Goal: Task Accomplishment & Management: Complete application form

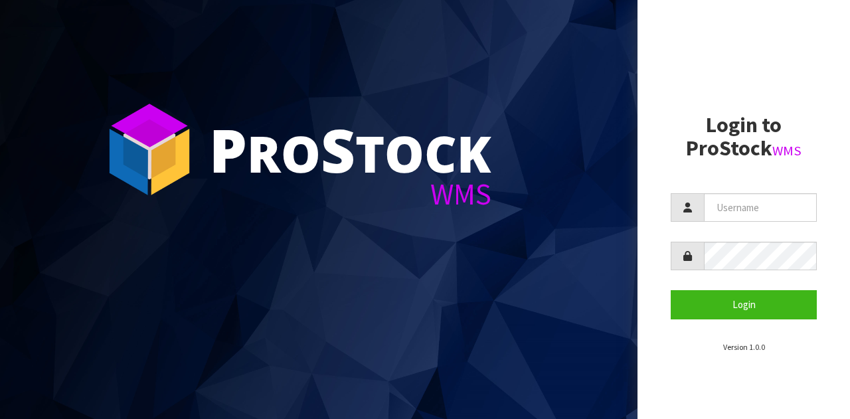
click at [765, 231] on form "Login" at bounding box center [744, 256] width 146 height 126
click at [751, 207] on input "text" at bounding box center [760, 207] width 113 height 29
type input "GATOR"
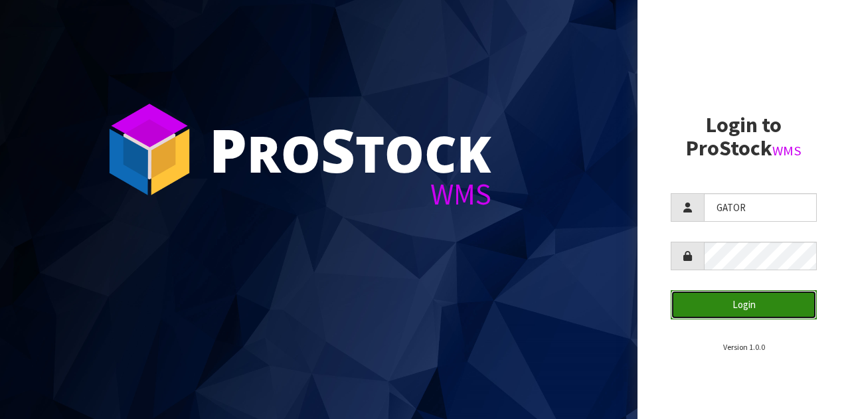
click at [742, 302] on button "Login" at bounding box center [744, 304] width 146 height 29
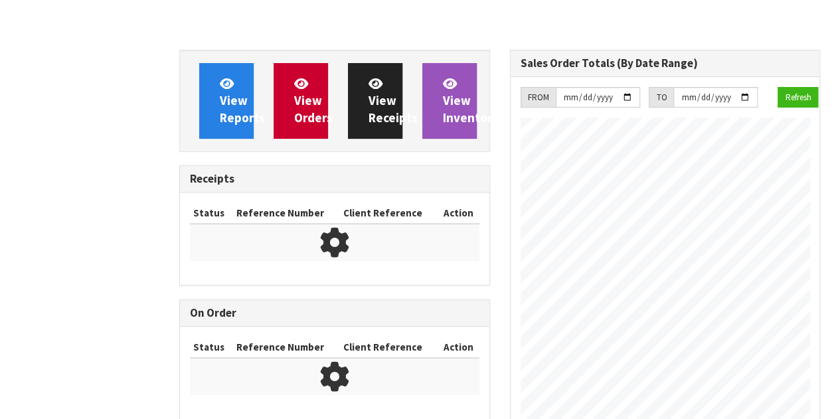
scroll to position [570, 330]
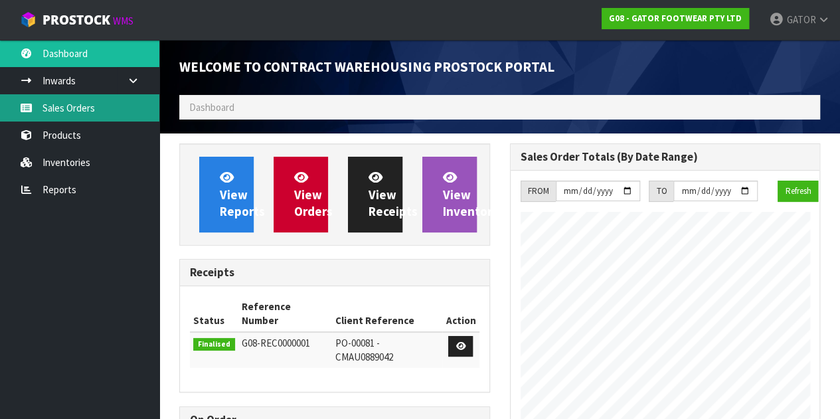
click at [88, 104] on link "Sales Orders" at bounding box center [79, 107] width 159 height 27
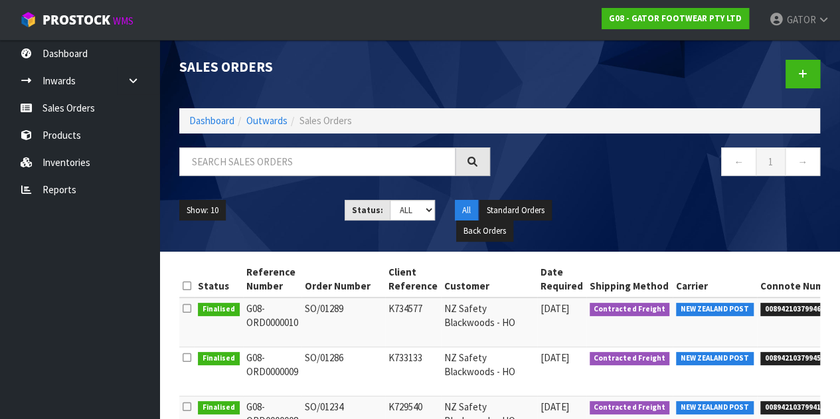
click at [821, 73] on div at bounding box center [665, 74] width 331 height 68
click at [804, 76] on icon at bounding box center [802, 74] width 9 height 10
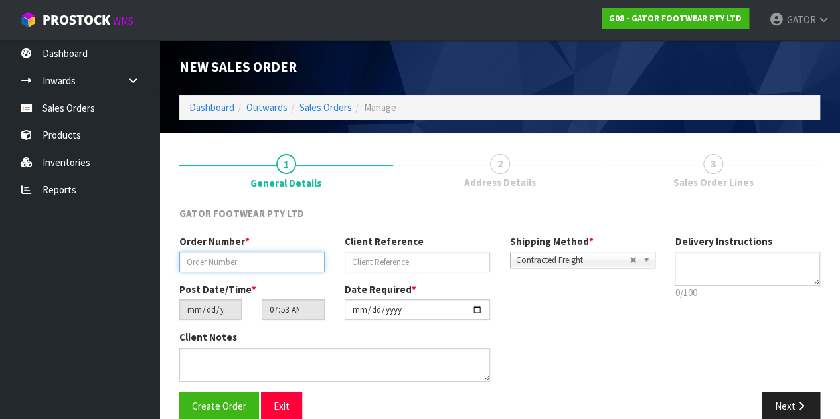
click at [264, 266] on input "text" at bounding box center [251, 262] width 145 height 21
paste input "SO/01306"
type input "SO/01306"
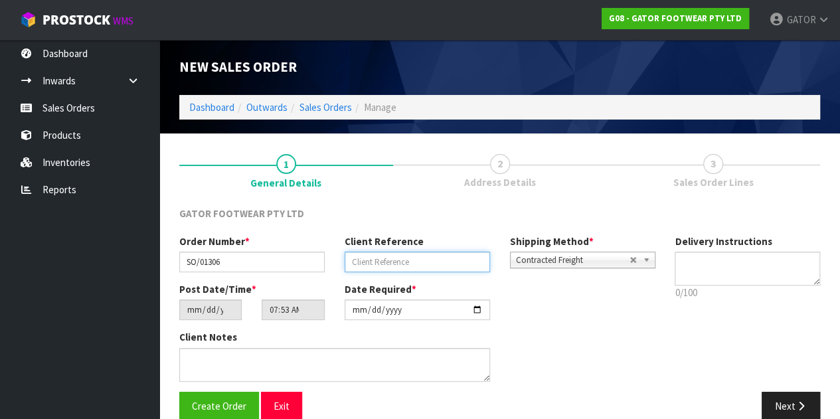
click at [385, 260] on input "text" at bounding box center [417, 262] width 145 height 21
paste input "4977"
type input "4977"
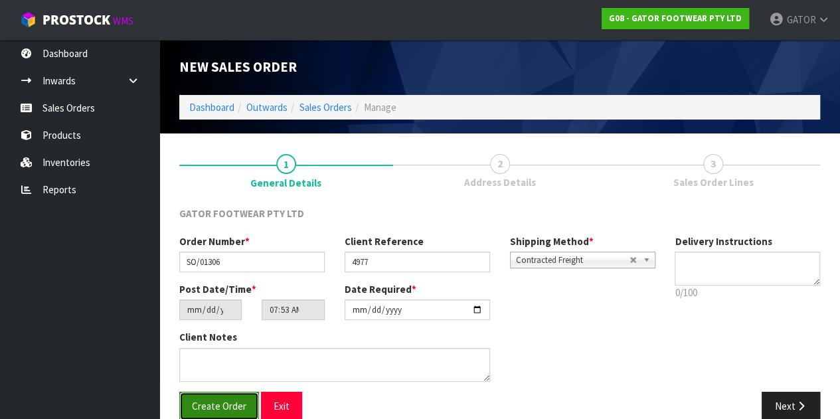
click at [222, 402] on span "Create Order" at bounding box center [219, 406] width 54 height 13
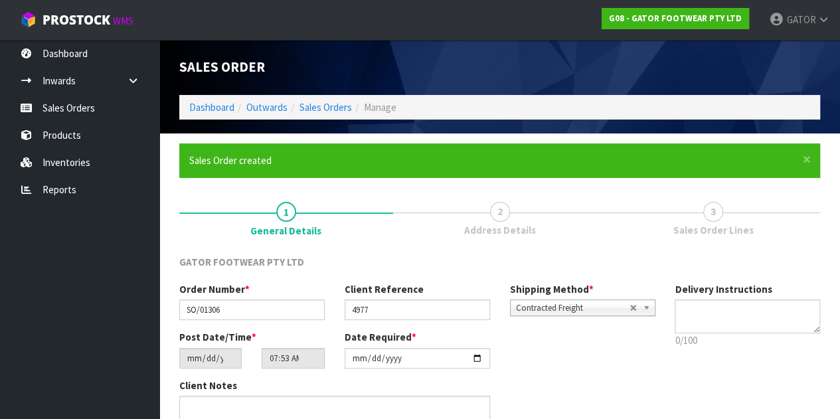
type input "11:53:00.000"
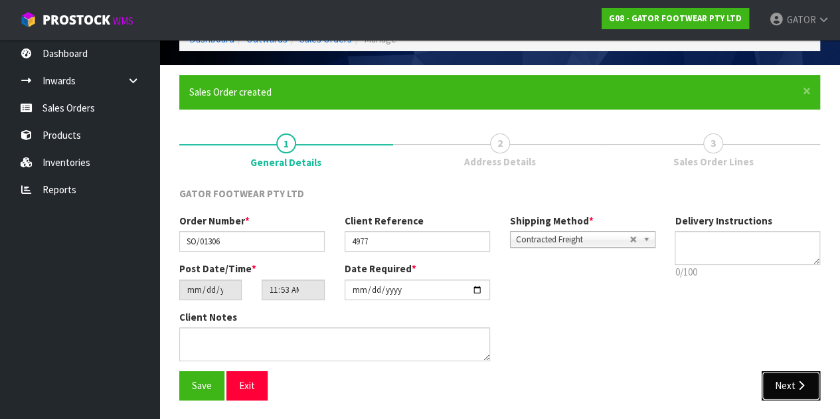
click at [789, 394] on button "Next" at bounding box center [791, 385] width 58 height 29
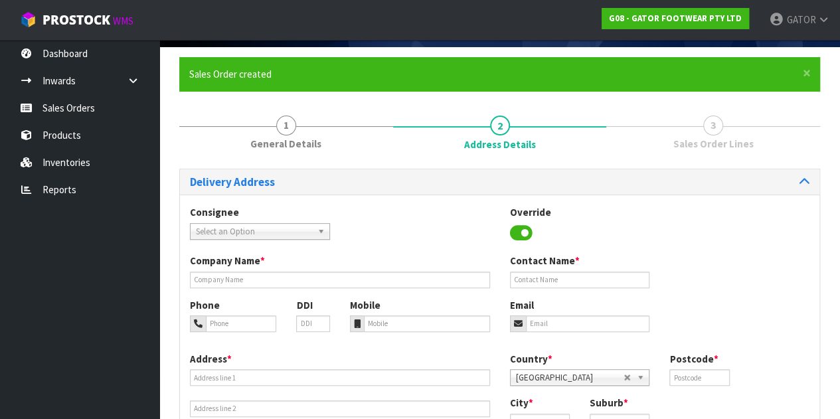
scroll to position [84, 0]
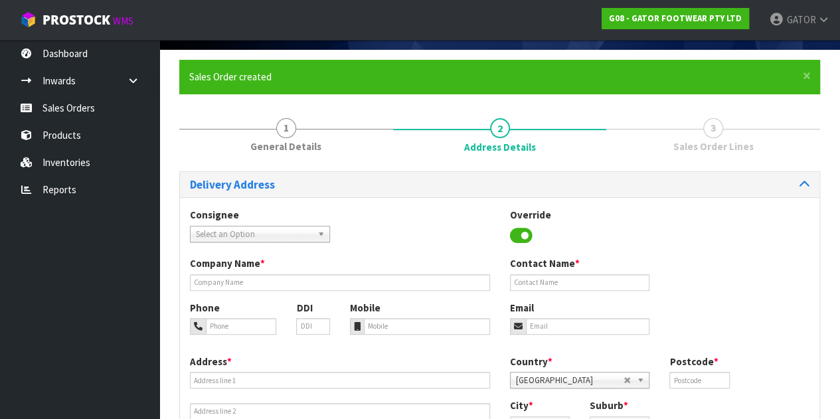
click at [305, 227] on span "Select an Option" at bounding box center [254, 235] width 116 height 16
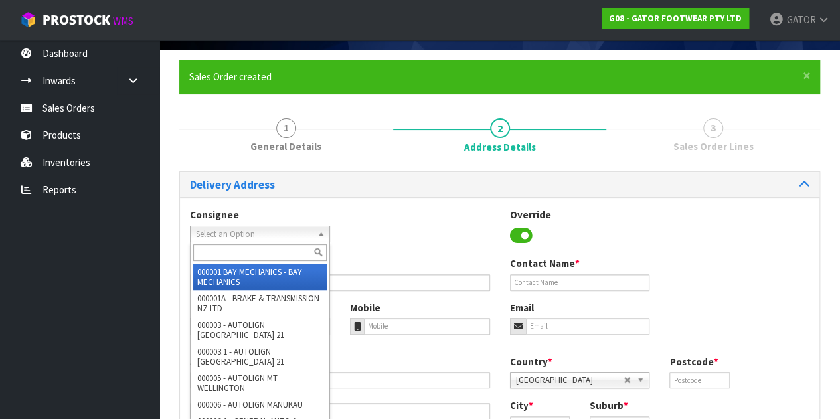
click at [306, 234] on span "Select an Option" at bounding box center [254, 235] width 116 height 16
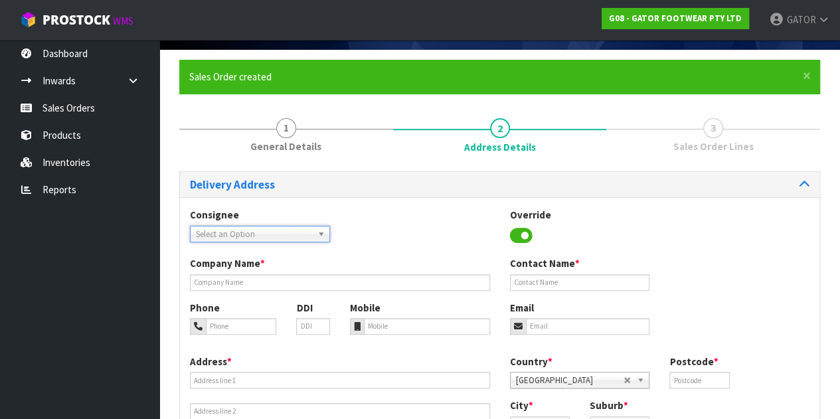
click at [306, 234] on span "Select an Option" at bounding box center [254, 235] width 116 height 16
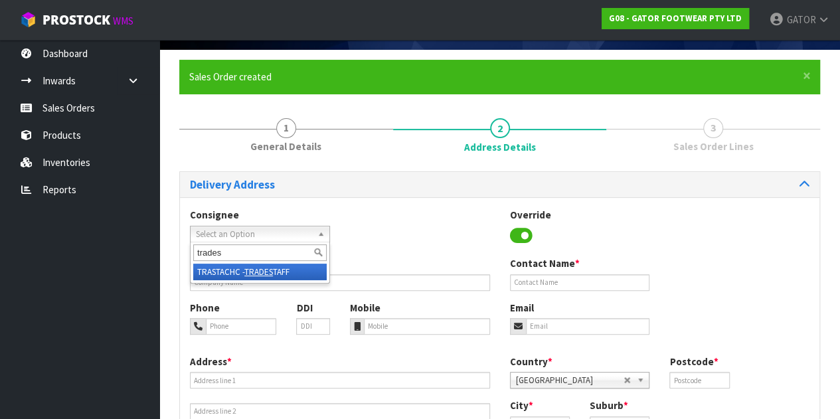
type input "trades"
click at [297, 274] on li "TRASTACHC - TRADES TAFF" at bounding box center [260, 272] width 134 height 17
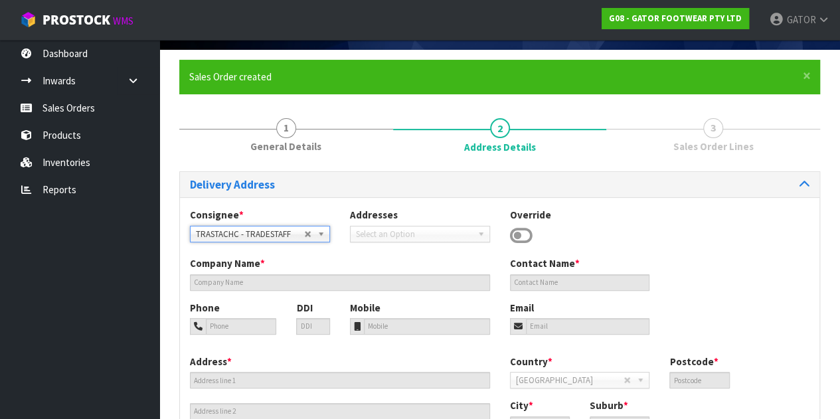
type input "TRADESTAFF"
type input "[PERSON_NAME]"
type input "[EMAIL_ADDRESS][DOMAIN_NAME]"
type input "[STREET_ADDRESS]"
type input "8011"
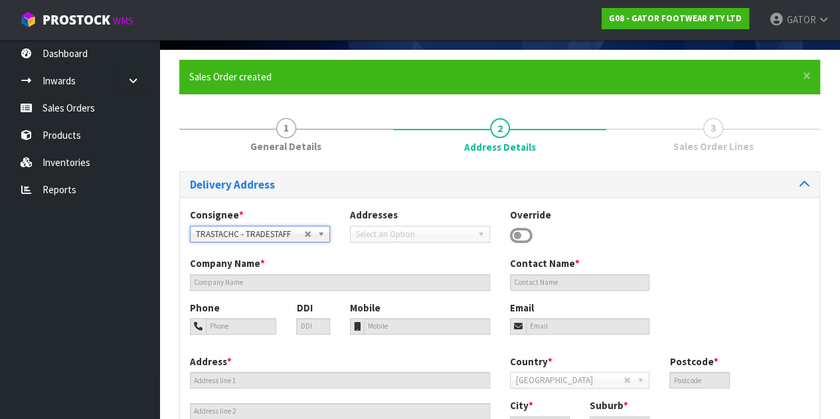
type input "[GEOGRAPHIC_DATA]"
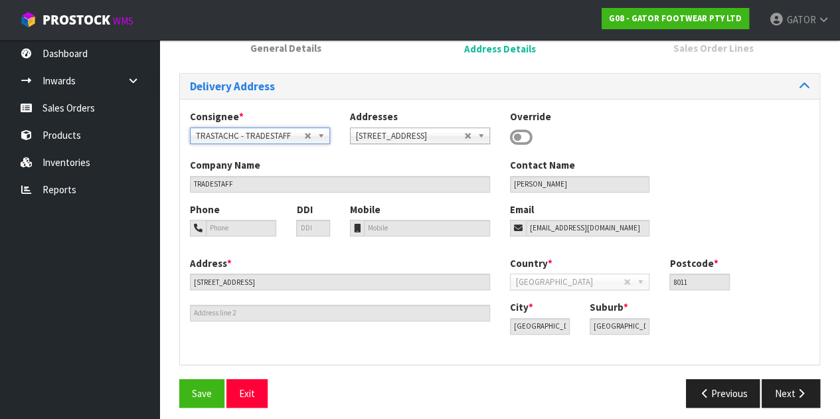
scroll to position [189, 0]
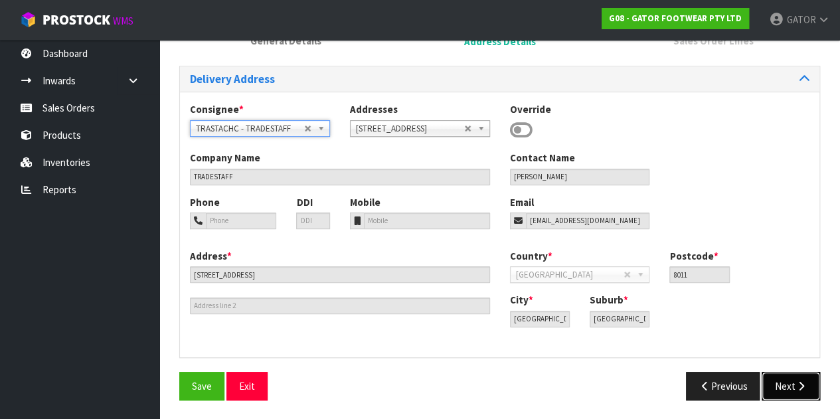
click at [790, 390] on button "Next" at bounding box center [791, 386] width 58 height 29
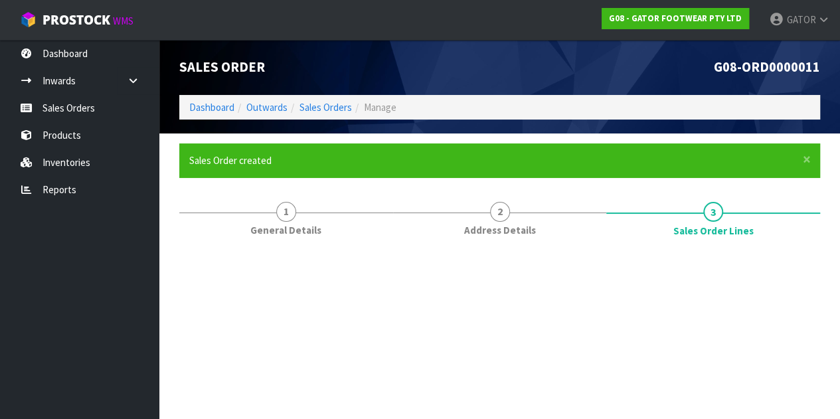
scroll to position [0, 0]
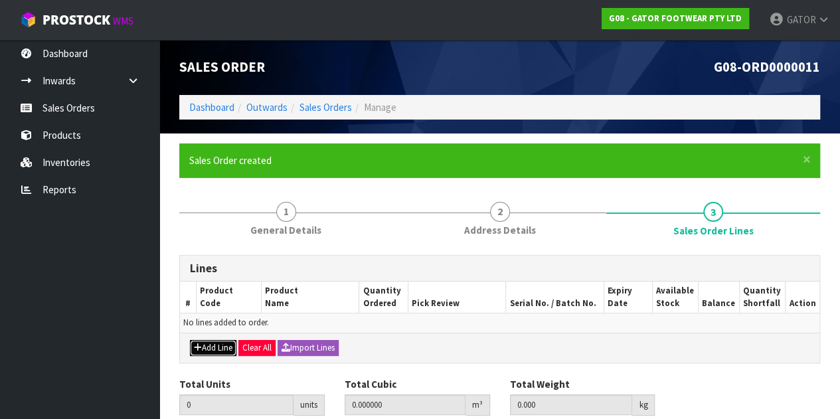
click at [222, 351] on button "Add Line" at bounding box center [213, 348] width 46 height 16
type input "0"
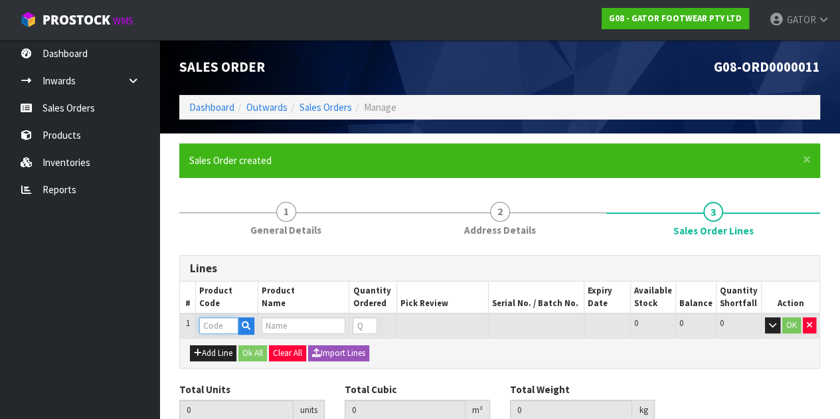
click at [220, 329] on input "text" at bounding box center [218, 326] width 39 height 17
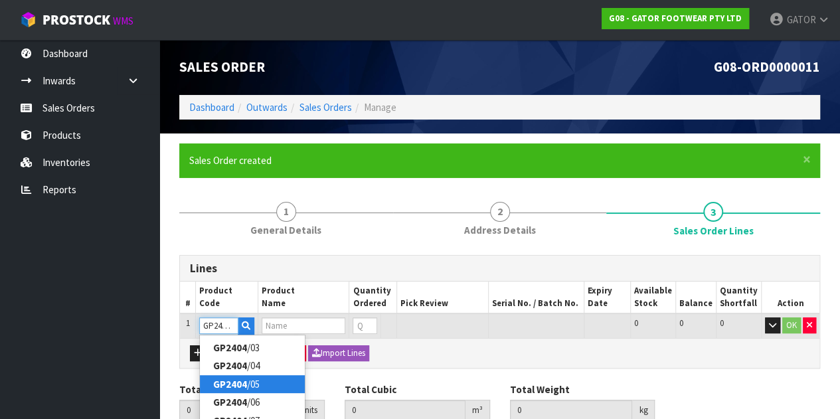
type input "GP2404/09"
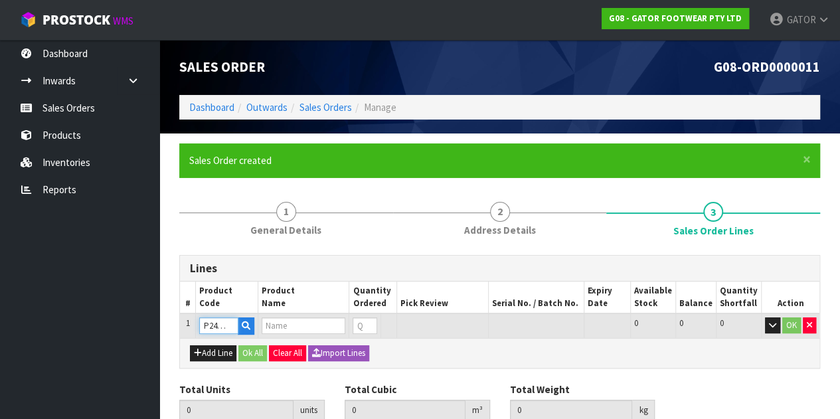
type input "0.000000"
type input "0.000"
type input "GATOR POLAR SAFETY BOOT SIZE: 09 ([GEOGRAPHIC_DATA]/AU)/43"
type input "0"
type input "GP2404/09"
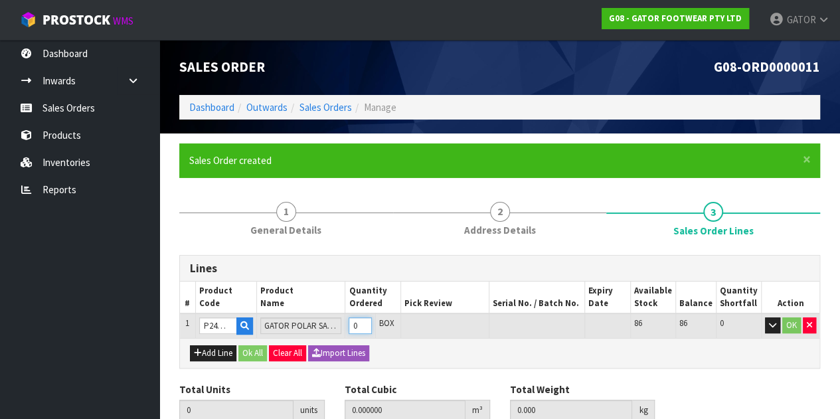
scroll to position [0, 0]
click at [361, 325] on input "0" at bounding box center [360, 326] width 23 height 17
type input "60"
type input "1.14"
type input "143.5"
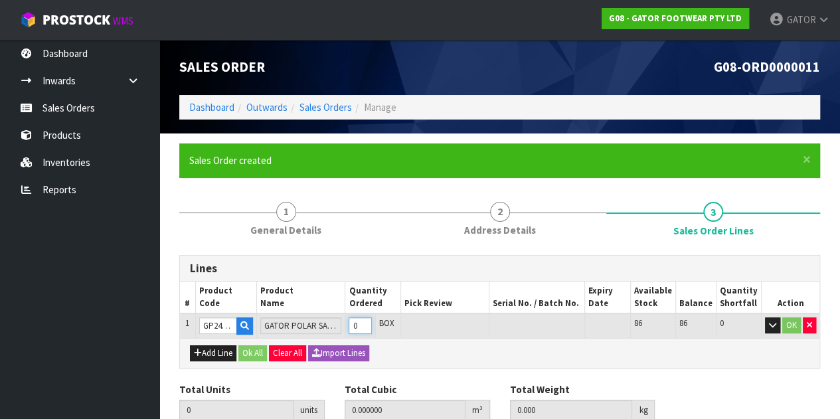
type input "60"
type input "6"
type input "0.114"
type input "14.35"
type input "6"
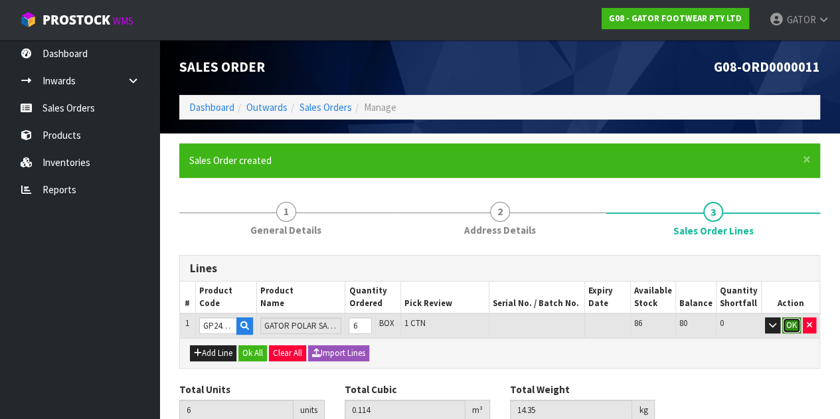
click at [791, 327] on button "OK" at bounding box center [792, 326] width 19 height 16
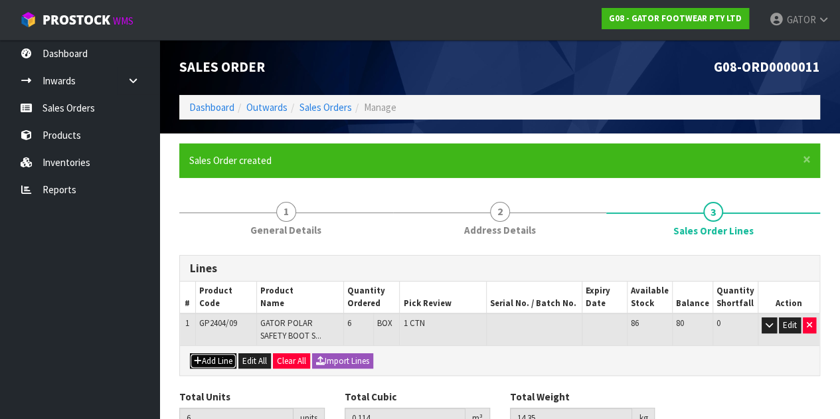
click at [217, 355] on button "Add Line" at bounding box center [213, 361] width 46 height 16
type input "0"
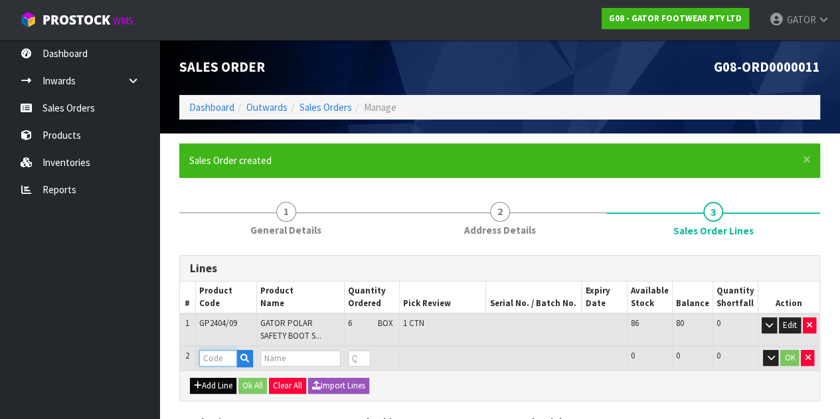
click at [217, 355] on input "text" at bounding box center [218, 358] width 38 height 17
type input "GP2404/10"
type input "6"
type input "0.114"
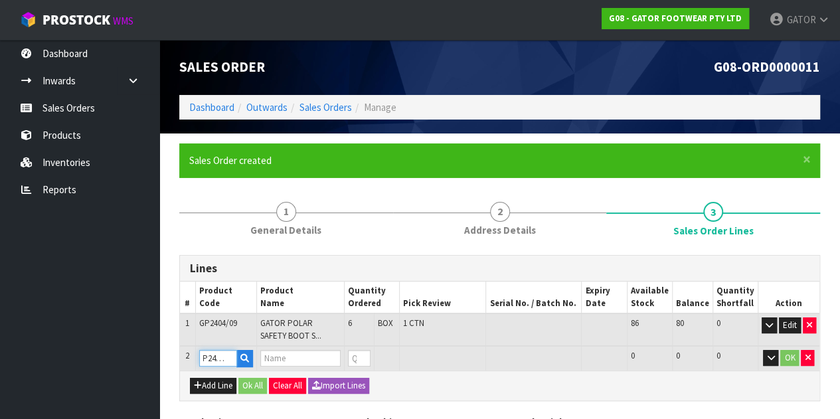
type input "14.35"
type input "GATOR POLAR SAFETY BOOT SIZE: 10 ([GEOGRAPHIC_DATA]/AU)/44"
type input "0"
type input "GP2404/10"
type input "7"
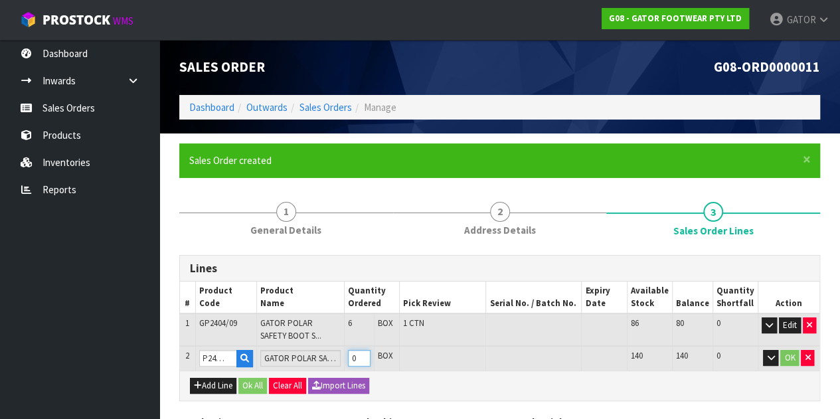
type input "0.132759"
type input "16.6"
type input "1"
click at [369, 357] on input "1" at bounding box center [359, 358] width 23 height 17
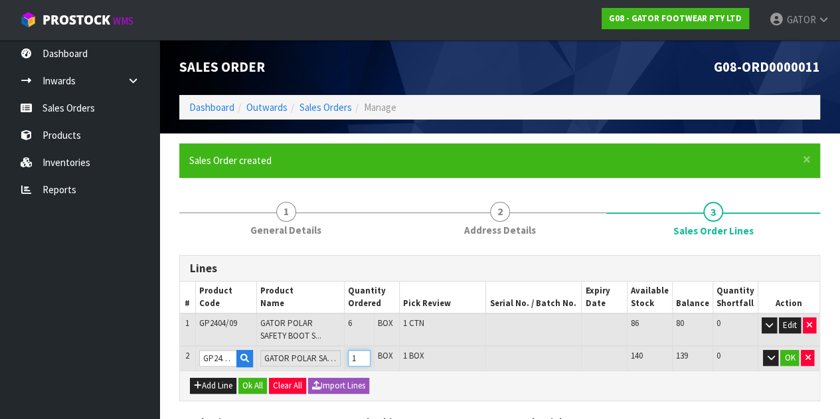
type input "8"
type input "0.151518"
type input "18.85"
type input "2"
click at [369, 357] on input "2" at bounding box center [359, 358] width 23 height 17
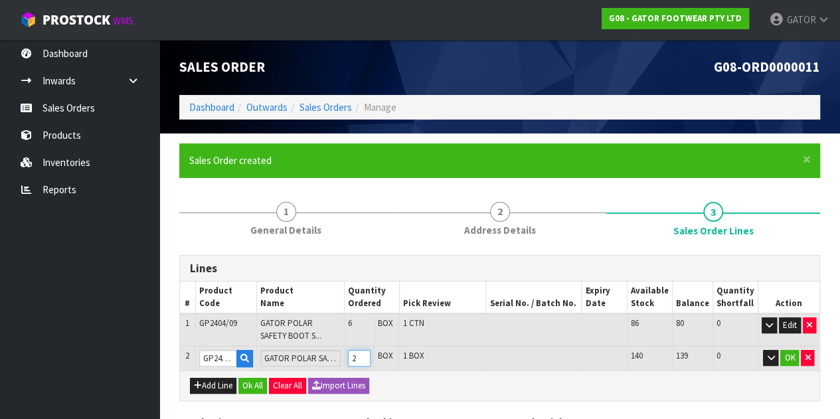
type input "9"
type input "0.170277"
type input "21.1"
type input "3"
click at [369, 357] on input "3" at bounding box center [359, 358] width 23 height 17
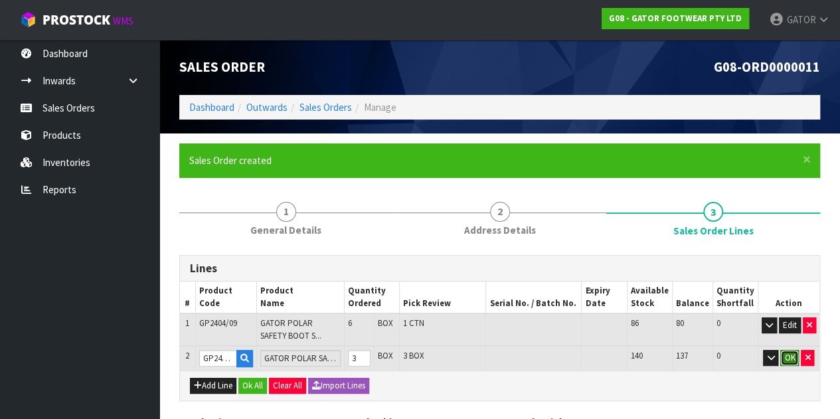
click at [796, 353] on button "OK" at bounding box center [790, 358] width 19 height 16
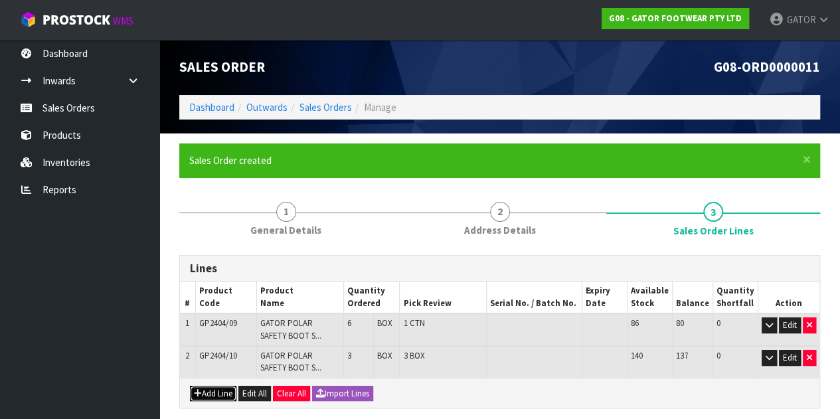
click at [201, 397] on button "Add Line" at bounding box center [213, 394] width 46 height 16
type input "0"
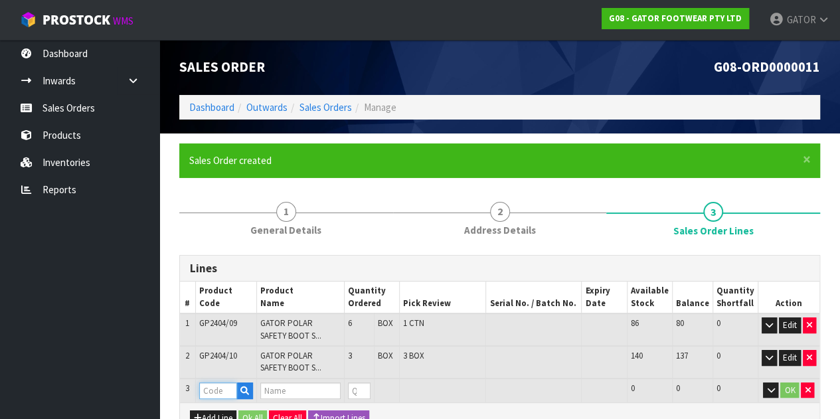
click at [223, 387] on input "text" at bounding box center [218, 391] width 38 height 17
type input "GP2404/11"
type input "9"
type input "0.170277"
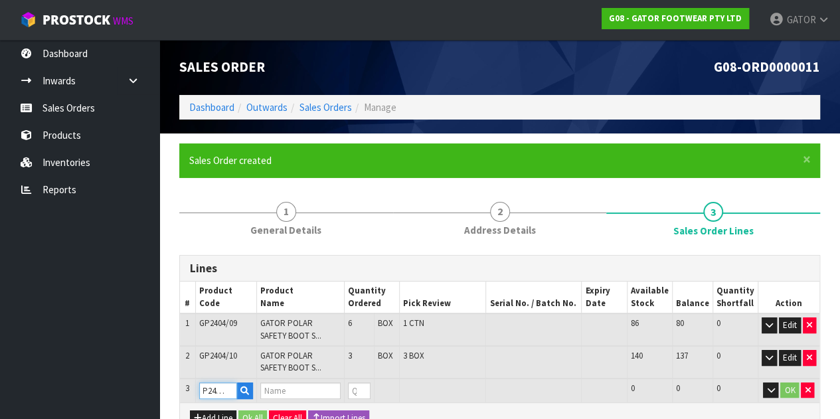
type input "21.1"
type input "GATOR POLAR SAFETY BOOT SIZE: 11 ([GEOGRAPHIC_DATA]/AU)/46"
type input "0"
type input "GP2404/11"
click at [359, 389] on input "0" at bounding box center [359, 391] width 23 height 17
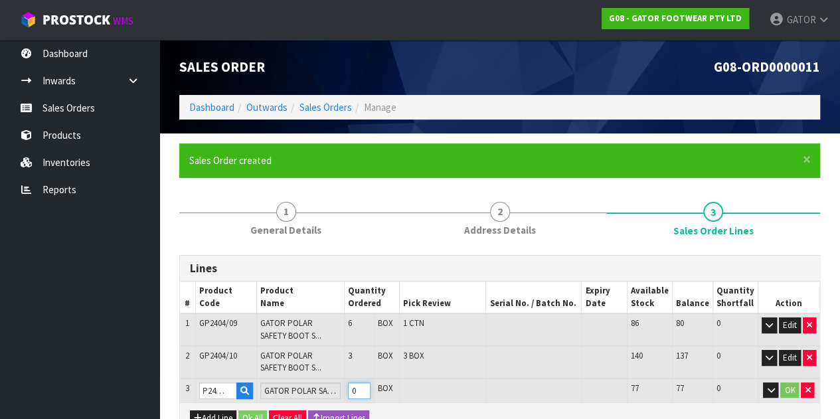
scroll to position [0, 0]
type input "79"
type input "1.564488"
type input "197.9"
type input "70"
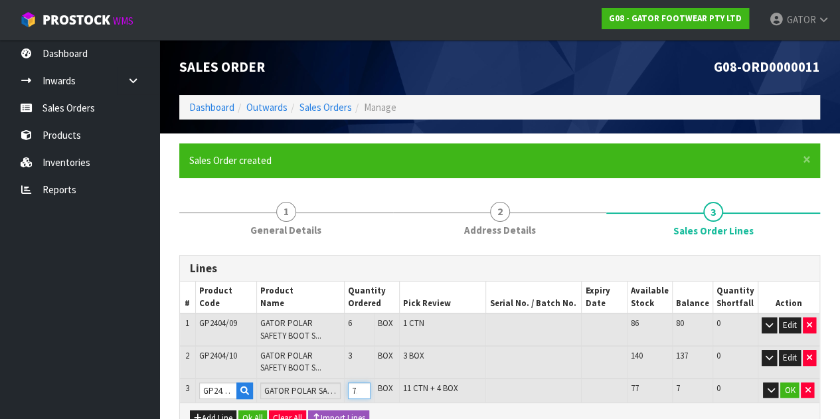
type input "16"
type input "0.308961"
type input "38.7"
type input "7"
click at [790, 389] on button "OK" at bounding box center [790, 391] width 19 height 16
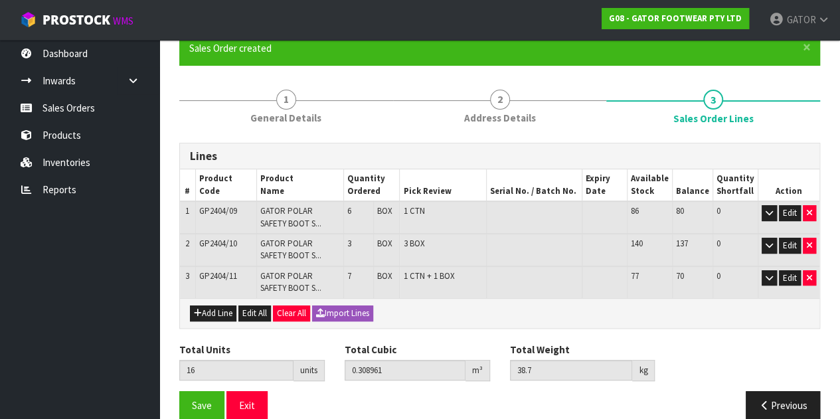
scroll to position [130, 0]
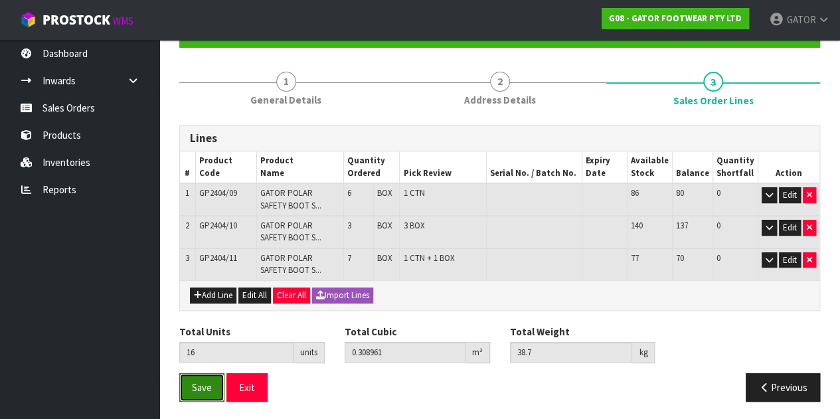
click at [201, 387] on span "Save" at bounding box center [202, 387] width 20 height 13
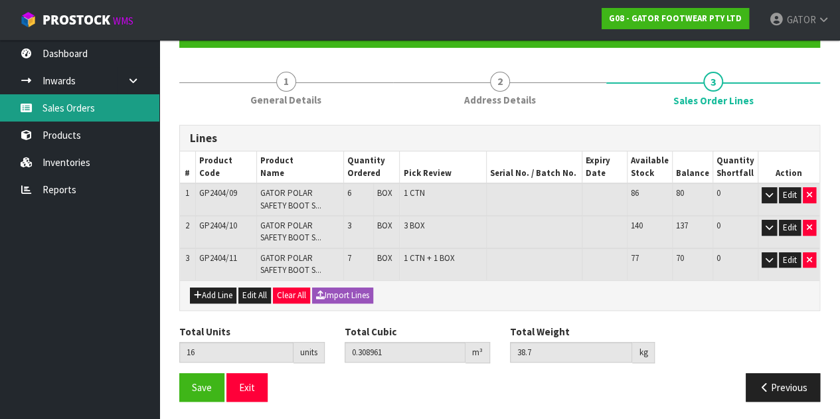
click at [82, 108] on link "Sales Orders" at bounding box center [79, 107] width 159 height 27
